Goal: Transaction & Acquisition: Purchase product/service

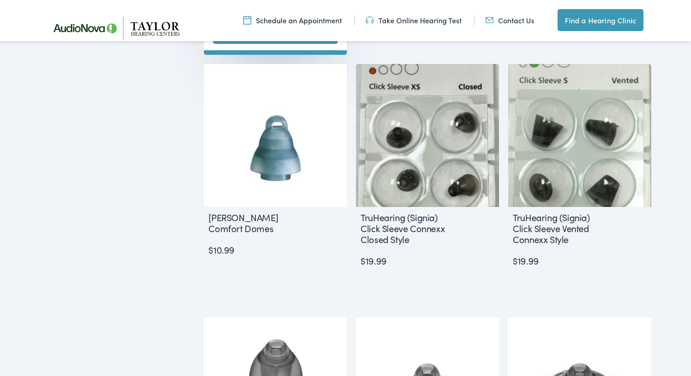
scroll to position [896, 0]
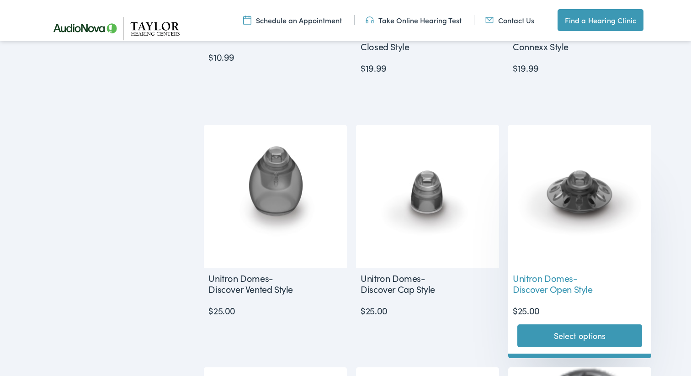
click at [631, 192] on img at bounding box center [579, 196] width 143 height 143
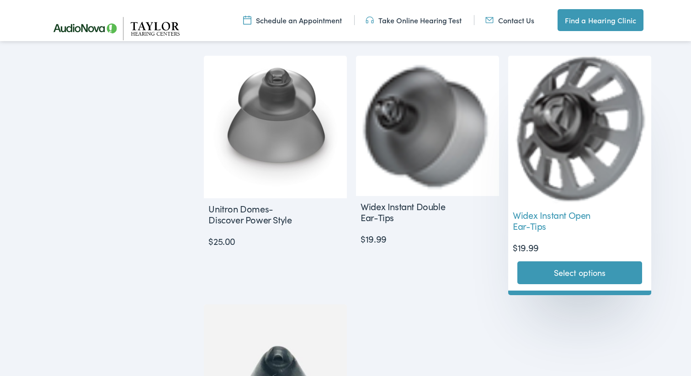
scroll to position [1207, 0]
click at [571, 160] on img at bounding box center [579, 130] width 143 height 149
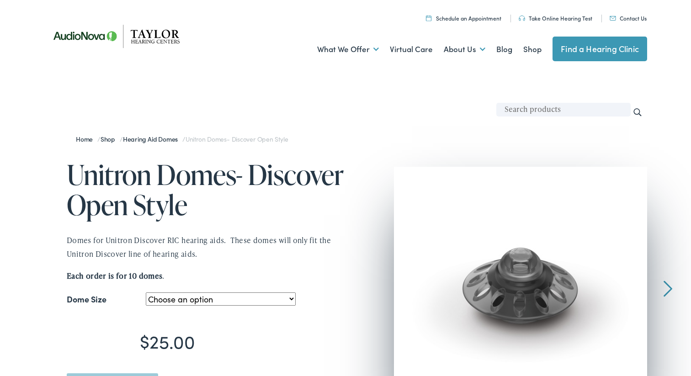
click at [508, 282] on img at bounding box center [520, 293] width 253 height 253
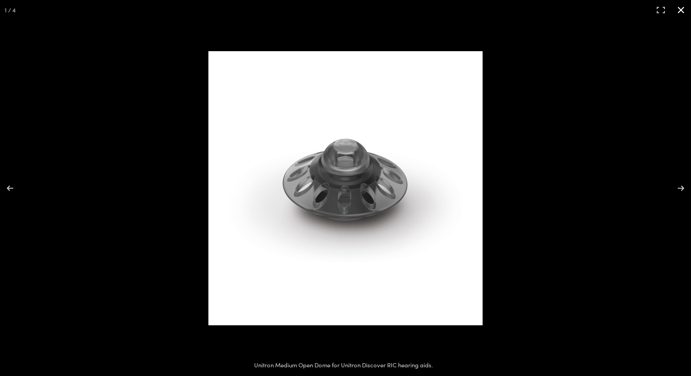
click at [498, 286] on div at bounding box center [490, 204] width 564 height 307
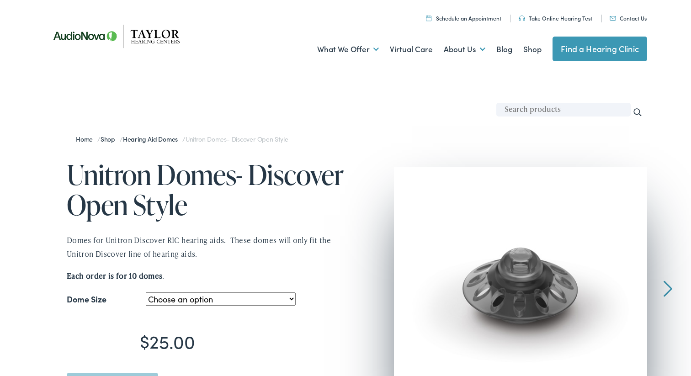
click at [498, 276] on img at bounding box center [520, 293] width 253 height 253
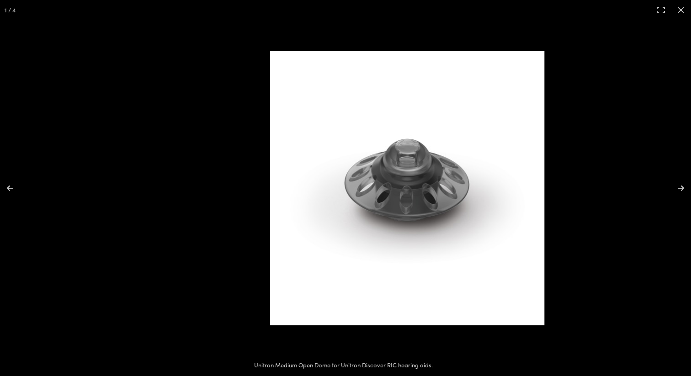
click at [325, 208] on img at bounding box center [407, 188] width 274 height 274
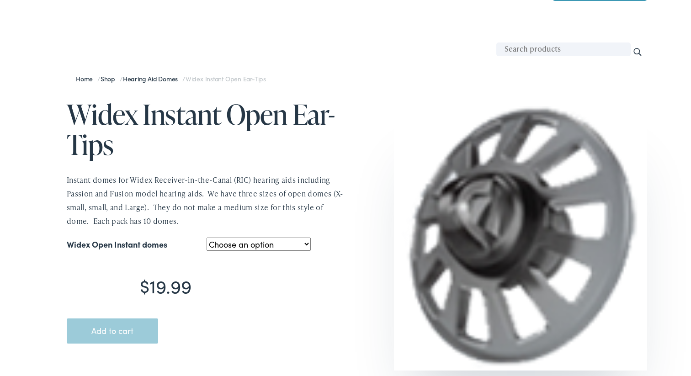
scroll to position [63, 0]
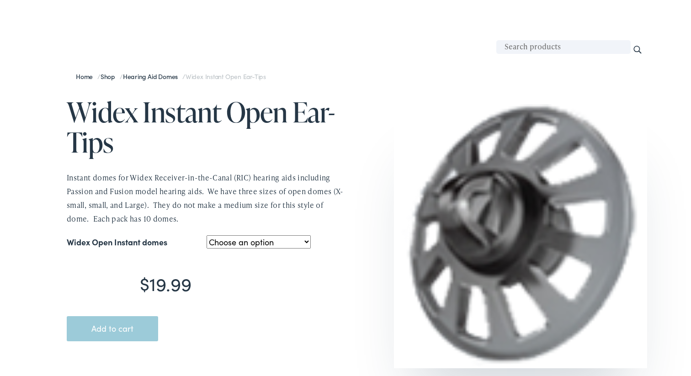
click at [453, 224] on img at bounding box center [520, 236] width 253 height 264
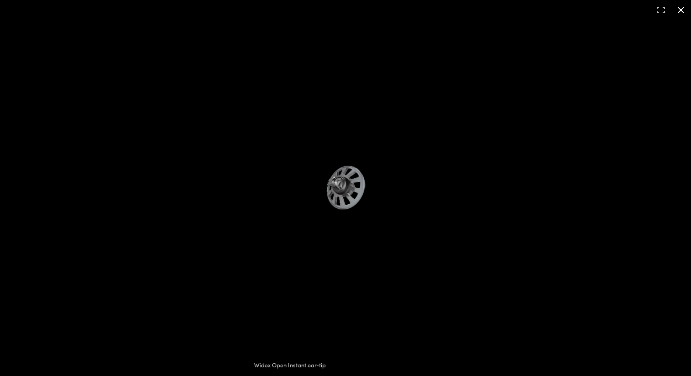
click at [405, 199] on div at bounding box center [370, 190] width 93 height 51
